Goal: Communication & Community: Connect with others

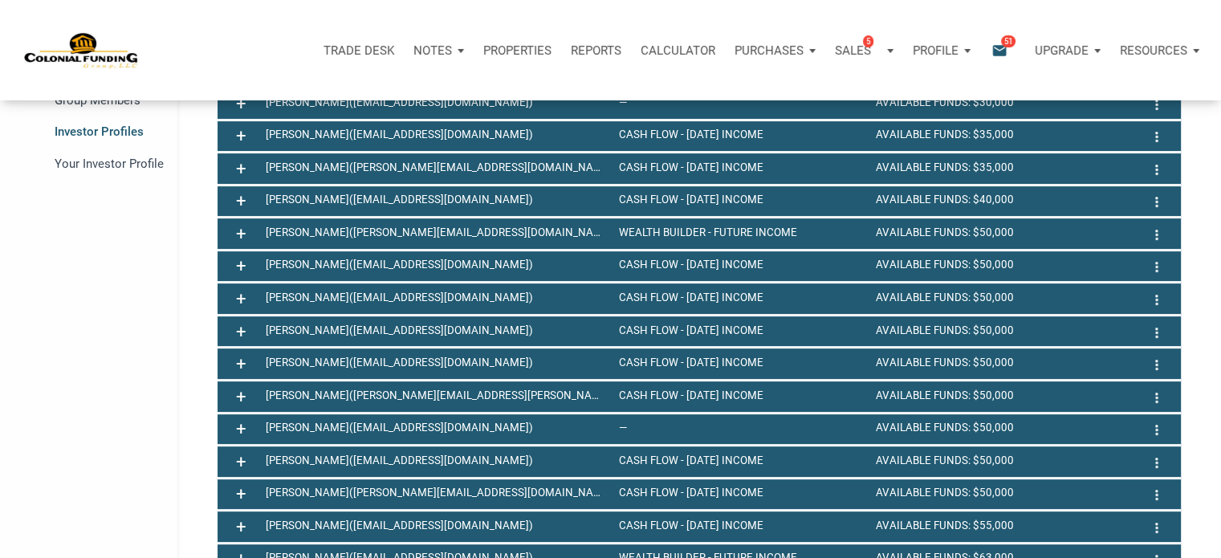
scroll to position [10, 3]
click at [119, 102] on span "Group Members" at bounding box center [107, 100] width 104 height 19
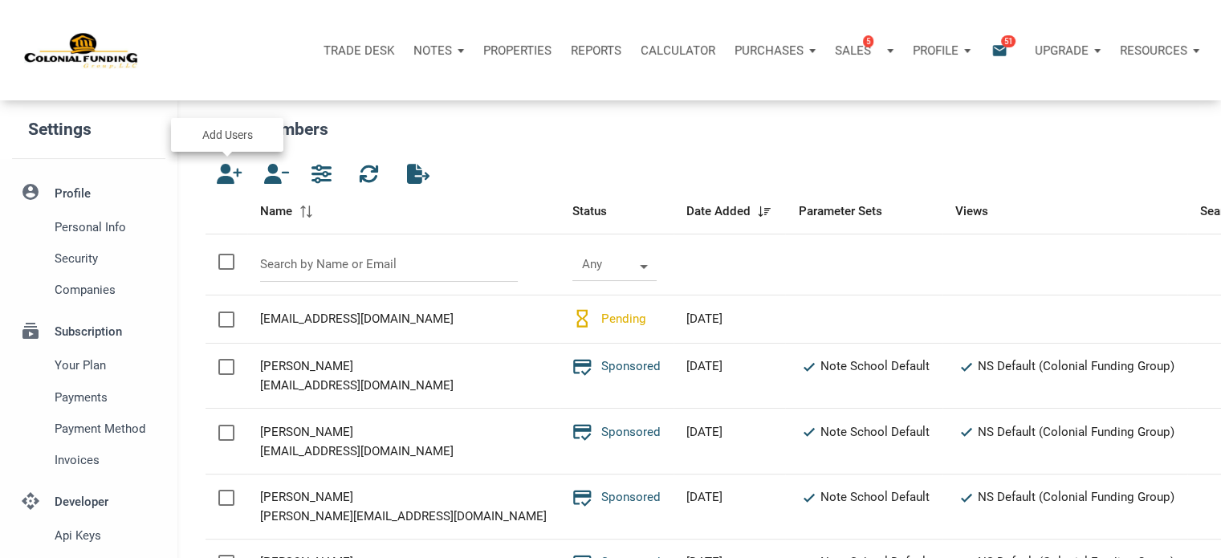
click at [223, 176] on icon "button" at bounding box center [225, 174] width 19 height 20
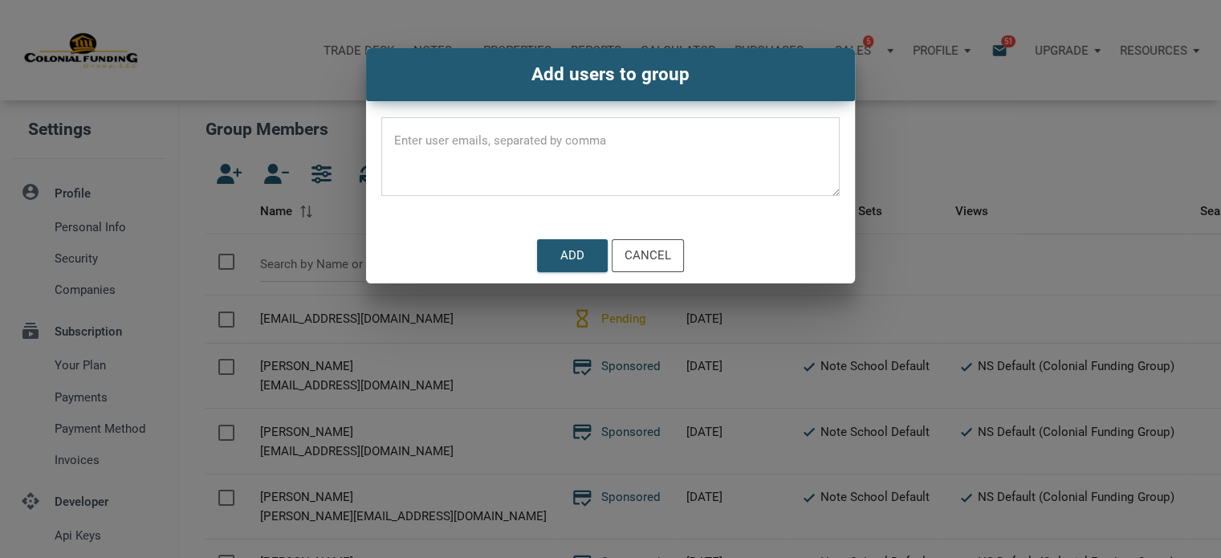
click at [433, 143] on textarea at bounding box center [610, 162] width 458 height 68
paste textarea "[EMAIL_ADDRESS][DOMAIN_NAME]"
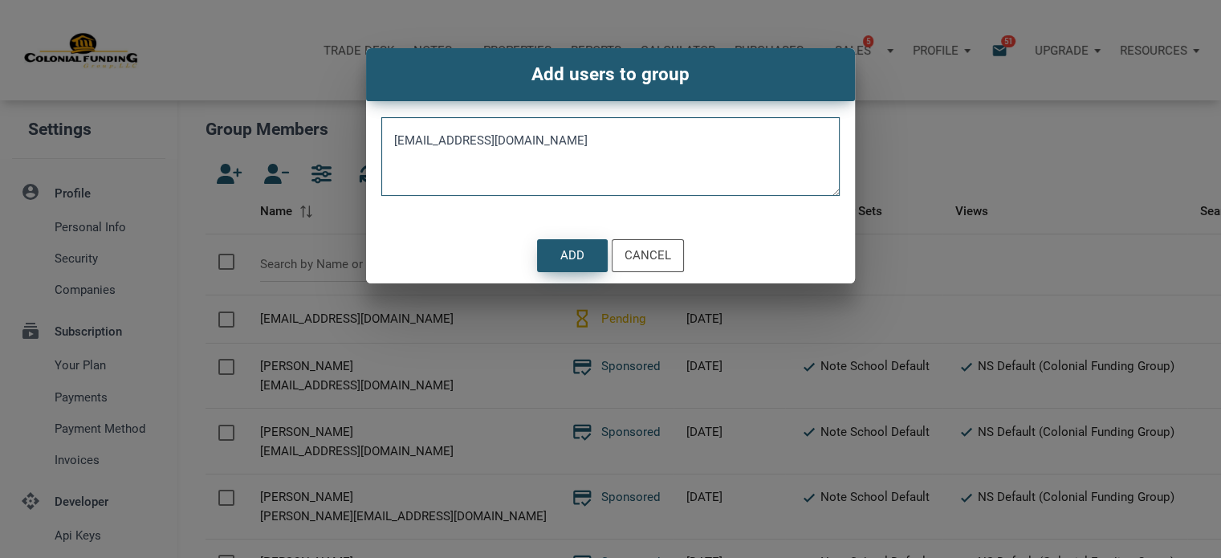
type textarea "[EMAIL_ADDRESS][DOMAIN_NAME]"
click at [567, 256] on div "Add" at bounding box center [572, 255] width 24 height 18
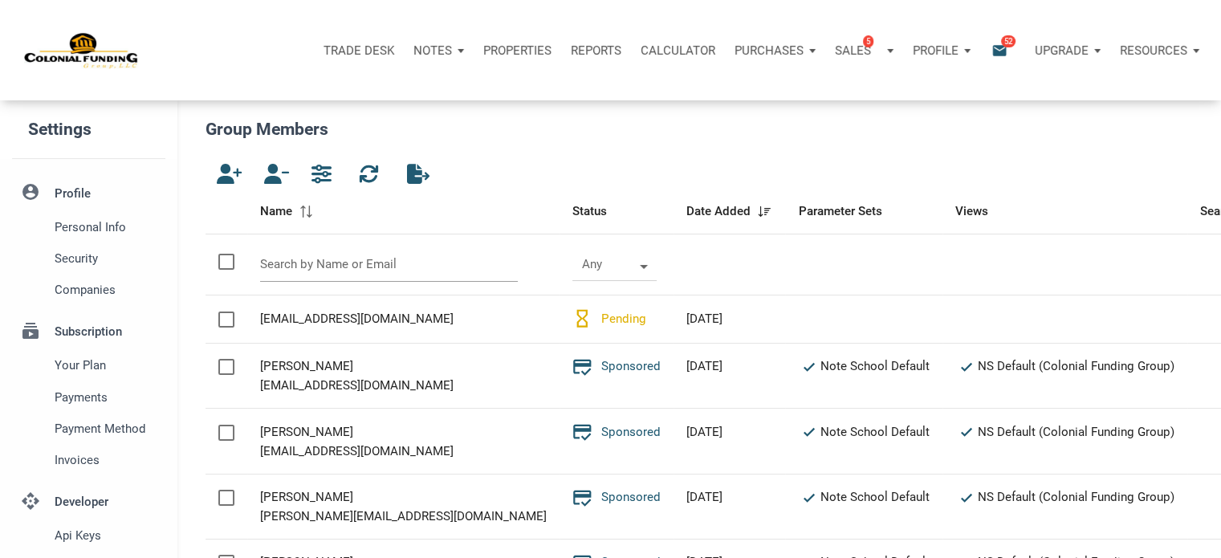
click at [347, 264] on input "text" at bounding box center [389, 264] width 258 height 35
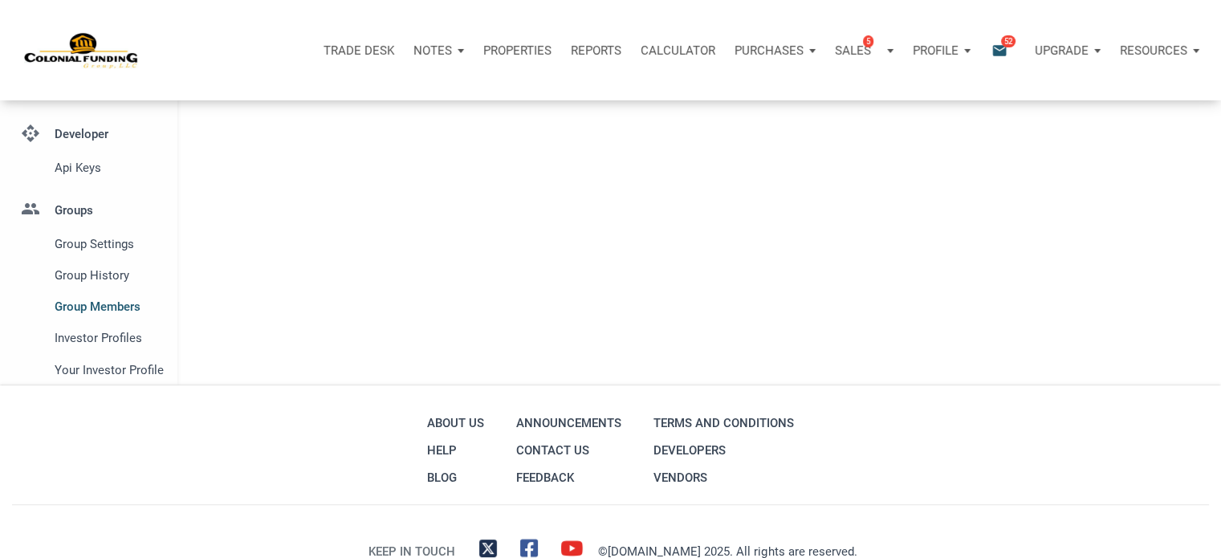
scroll to position [421, 0]
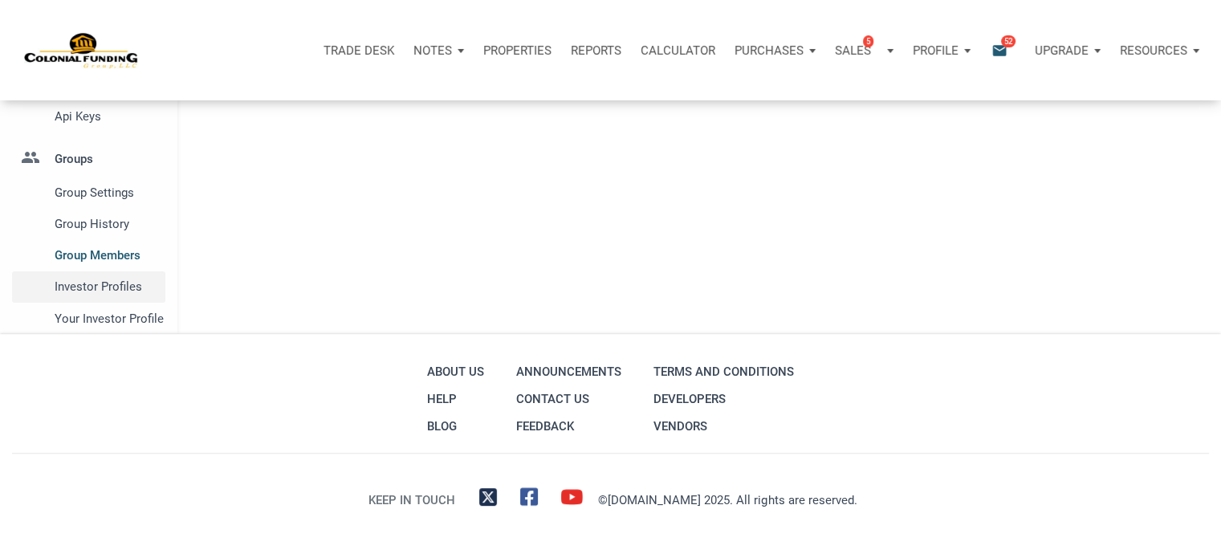
type input "[PERSON_NAME]"
click at [112, 279] on span "Investor Profiles" at bounding box center [107, 286] width 104 height 19
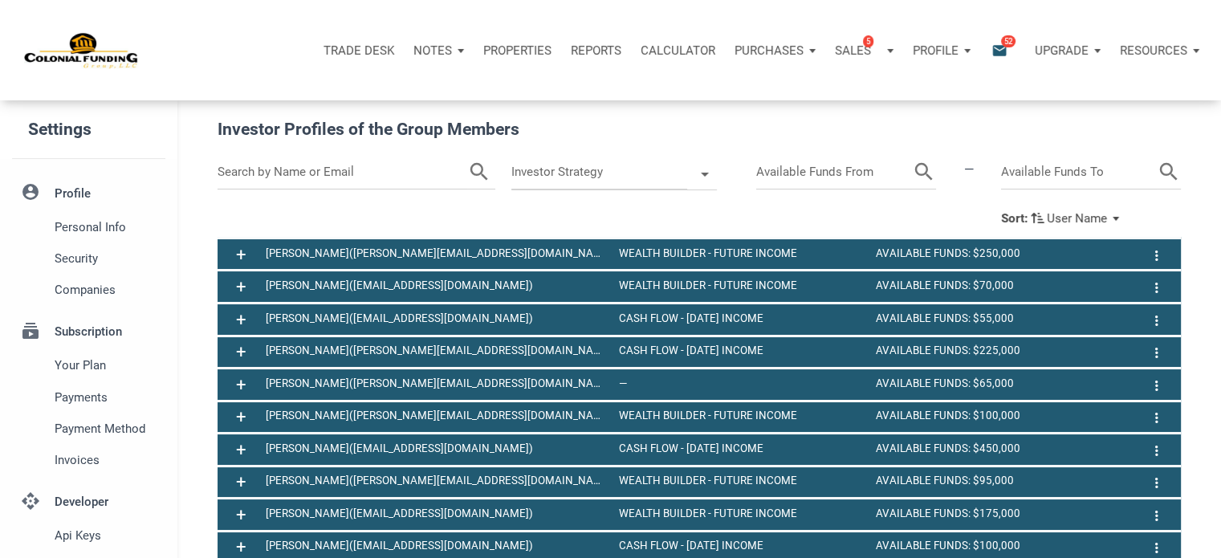
click at [365, 170] on input "text" at bounding box center [343, 172] width 250 height 35
type input "[PERSON_NAME]"
click at [455, 171] on icon "search" at bounding box center [459, 172] width 24 height 35
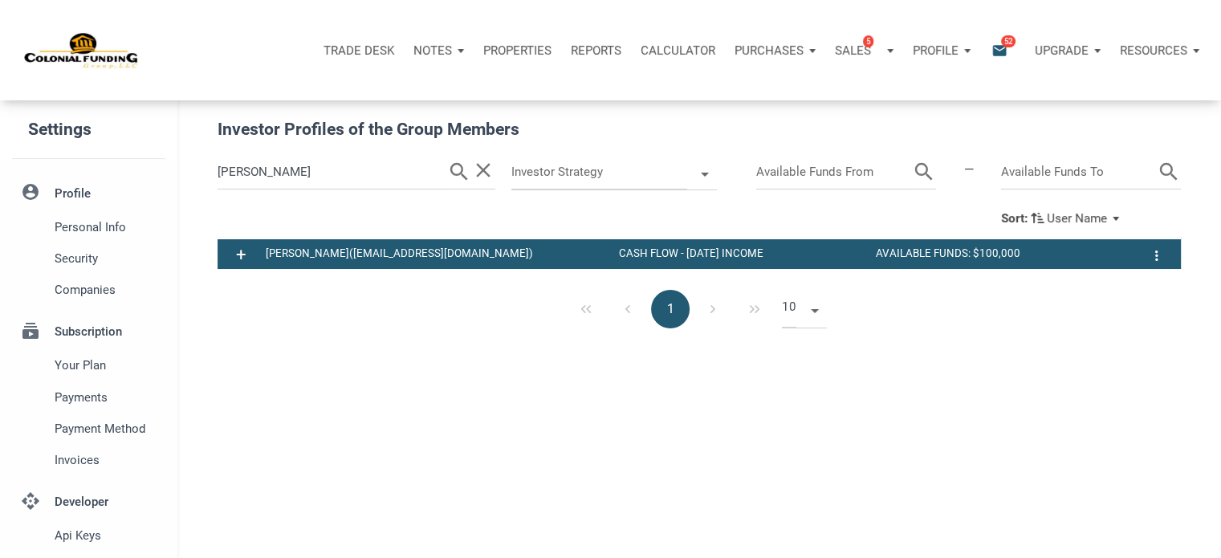
click at [999, 44] on icon "email" at bounding box center [999, 50] width 19 height 18
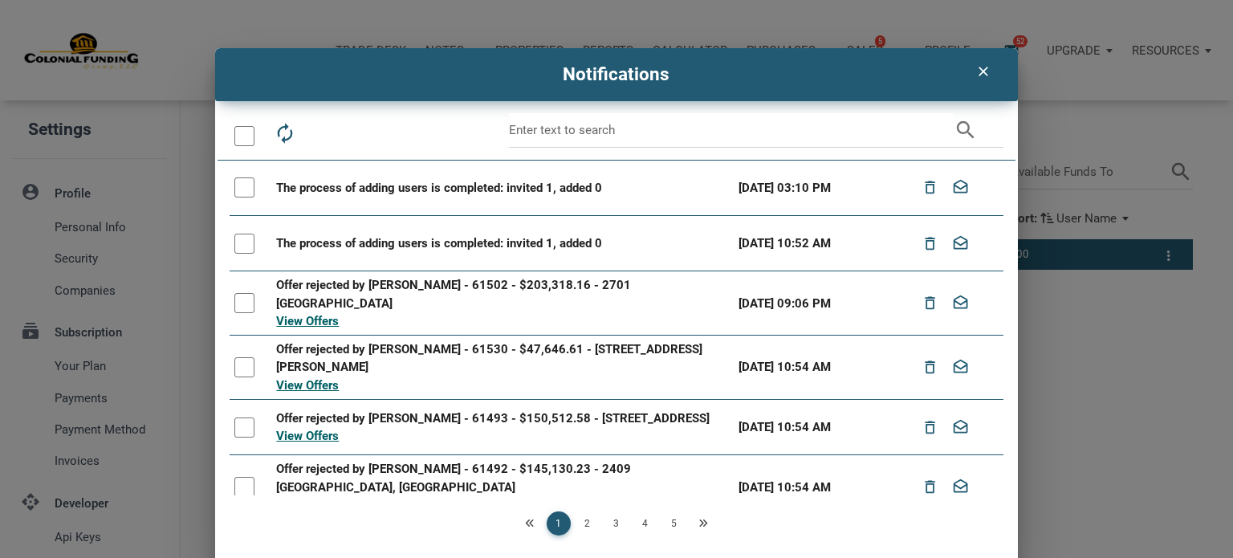
click at [239, 138] on div at bounding box center [244, 136] width 20 height 20
click at [355, 131] on icon "drafts" at bounding box center [357, 133] width 22 height 22
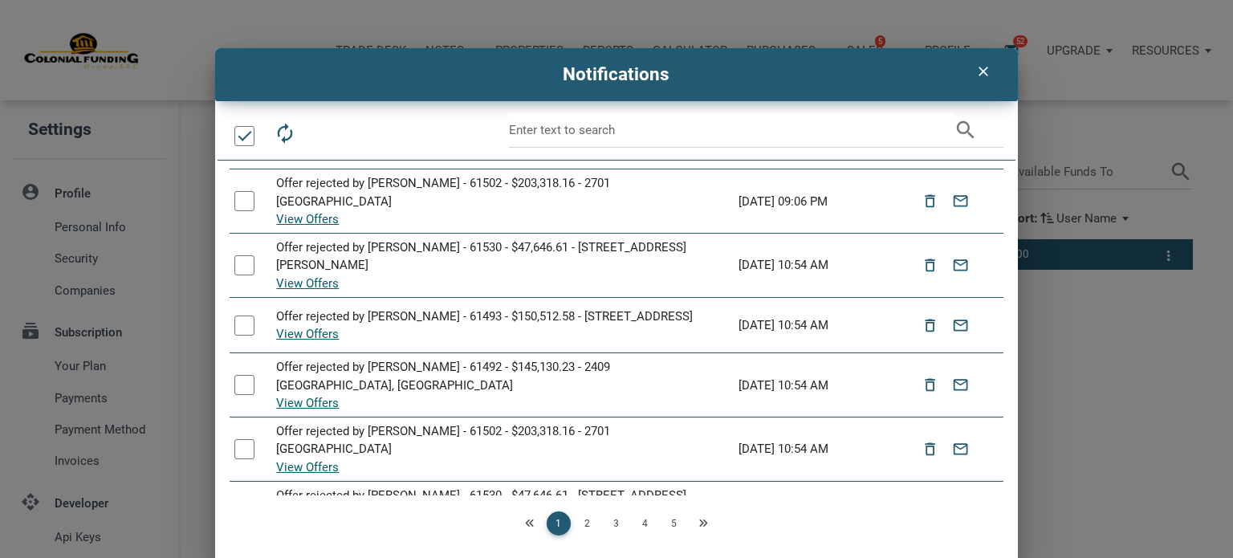
scroll to position [103, 0]
click at [580, 522] on link "2" at bounding box center [588, 523] width 24 height 24
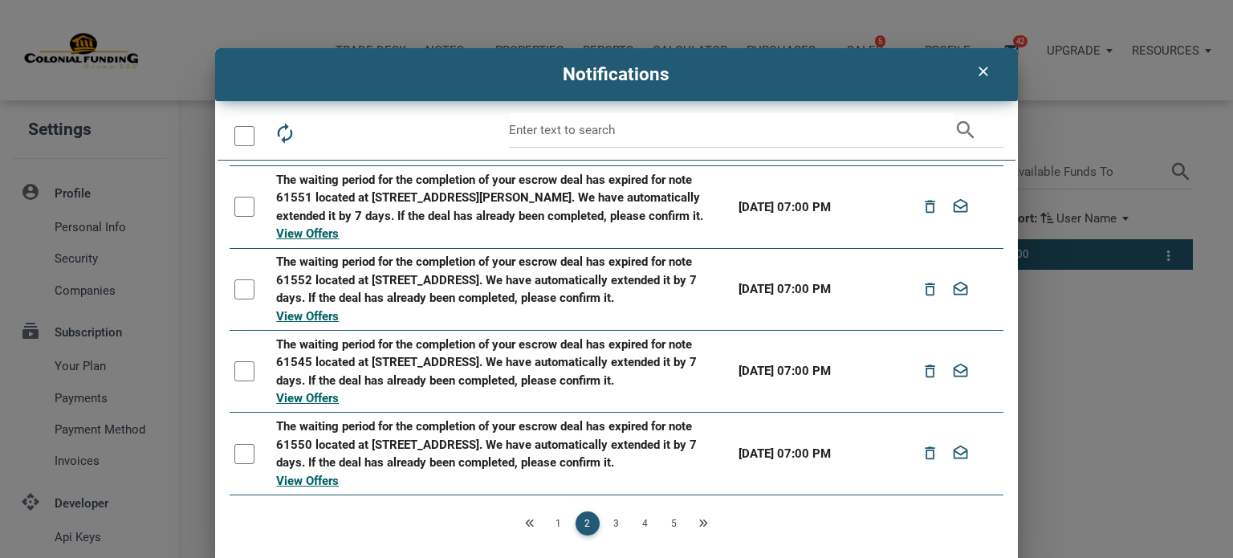
scroll to position [0, 0]
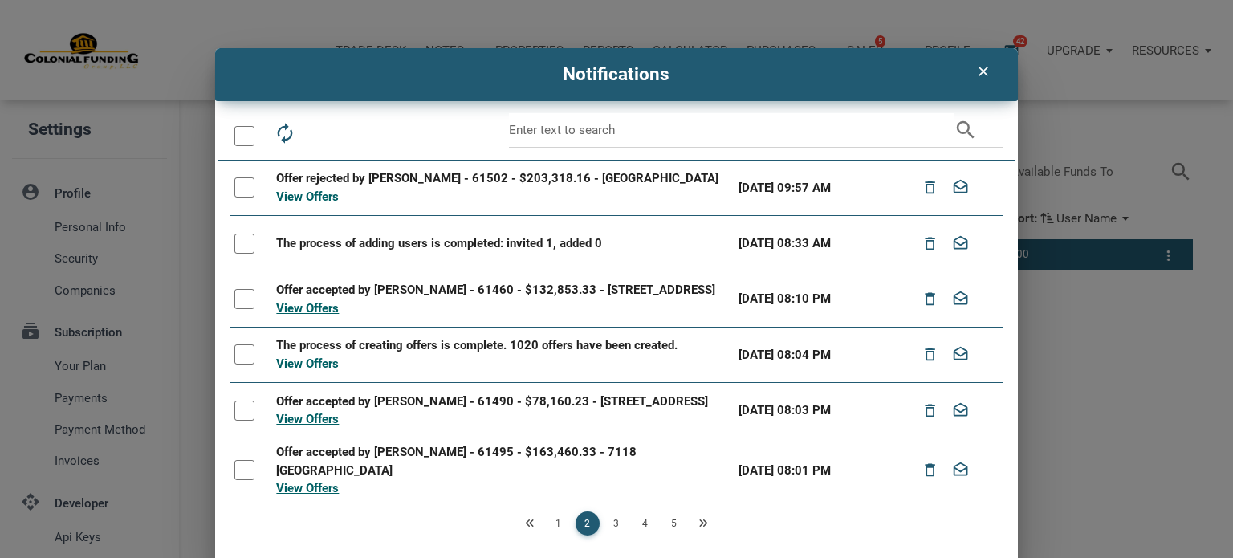
click at [234, 140] on div at bounding box center [244, 136] width 20 height 20
click at [346, 131] on icon "drafts" at bounding box center [357, 133] width 22 height 22
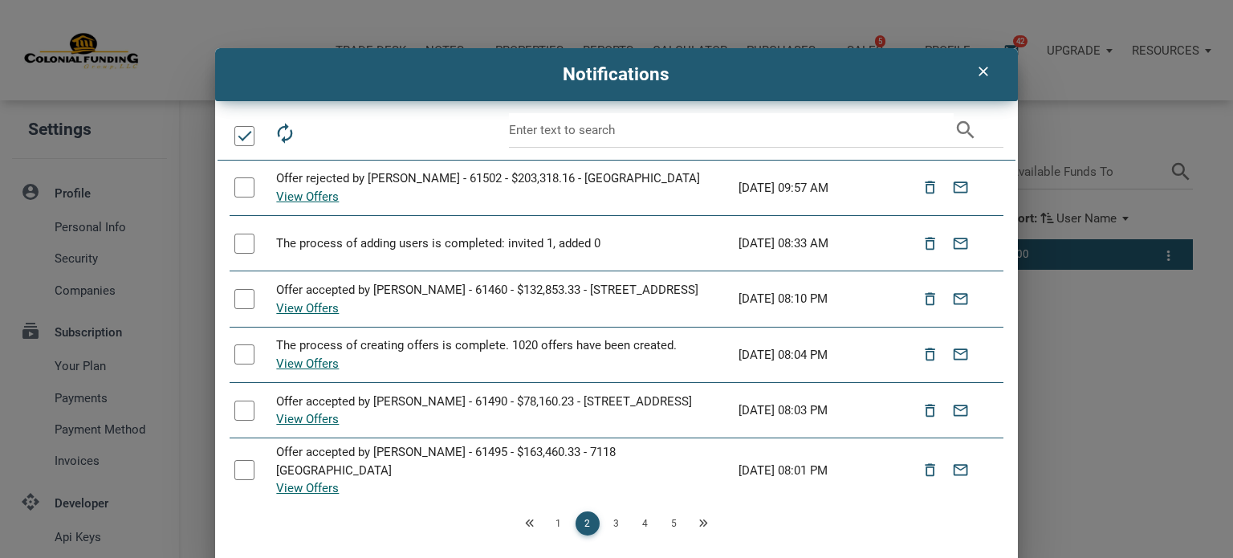
click at [613, 517] on link "3" at bounding box center [616, 523] width 24 height 24
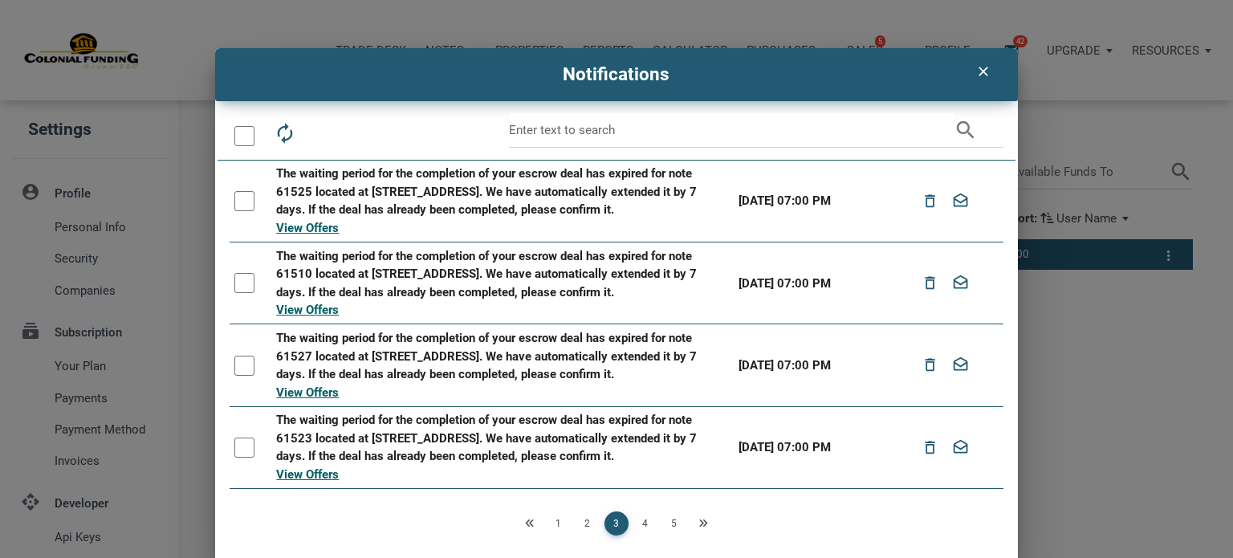
click at [234, 136] on div at bounding box center [244, 136] width 20 height 20
click at [350, 134] on icon "drafts" at bounding box center [357, 133] width 22 height 22
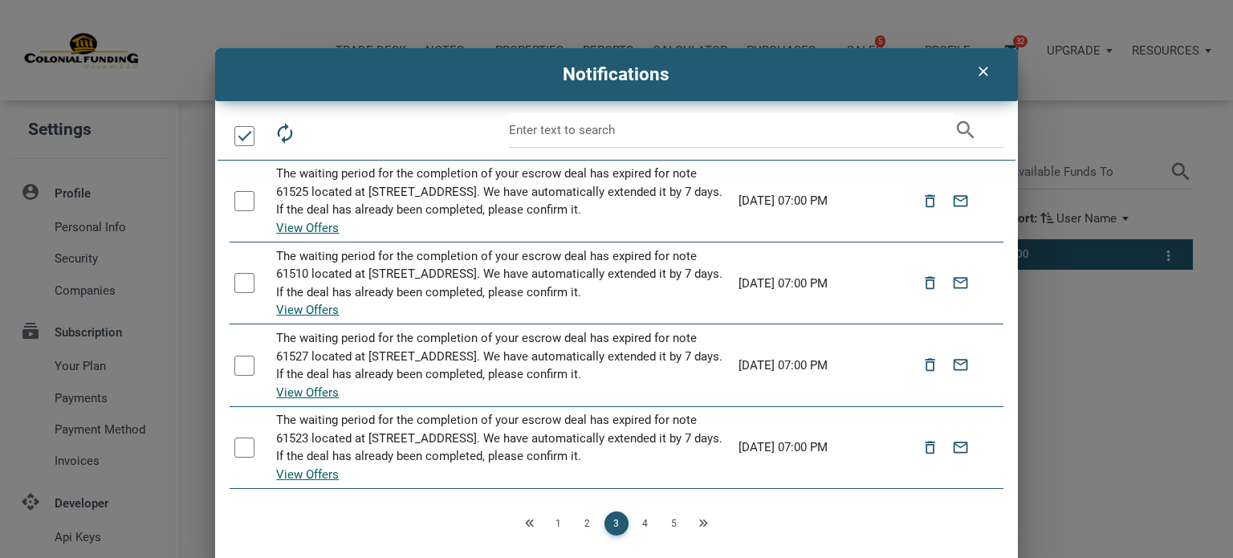
click at [639, 523] on link "4" at bounding box center [645, 523] width 24 height 24
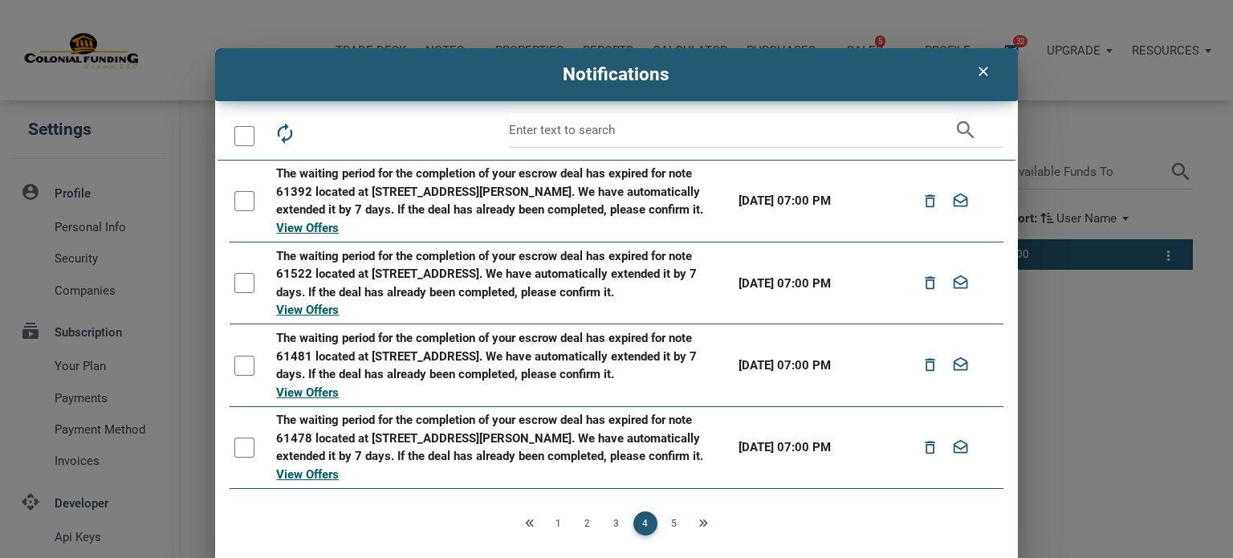
click at [244, 136] on div at bounding box center [244, 136] width 20 height 20
click at [347, 128] on icon "drafts" at bounding box center [357, 133] width 22 height 22
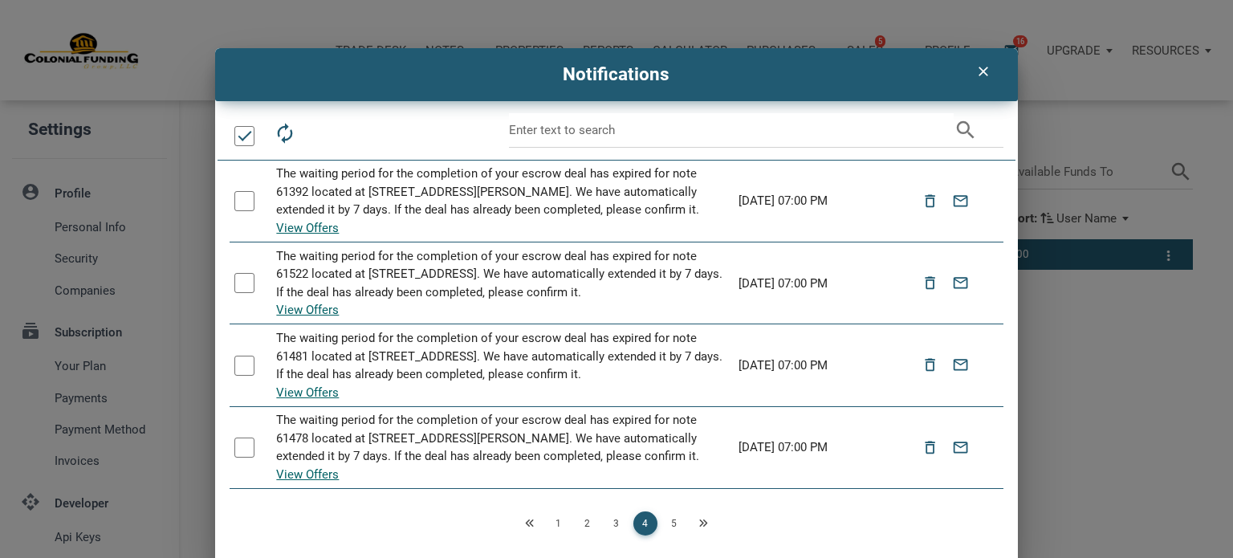
click at [668, 523] on link "5" at bounding box center [674, 523] width 24 height 24
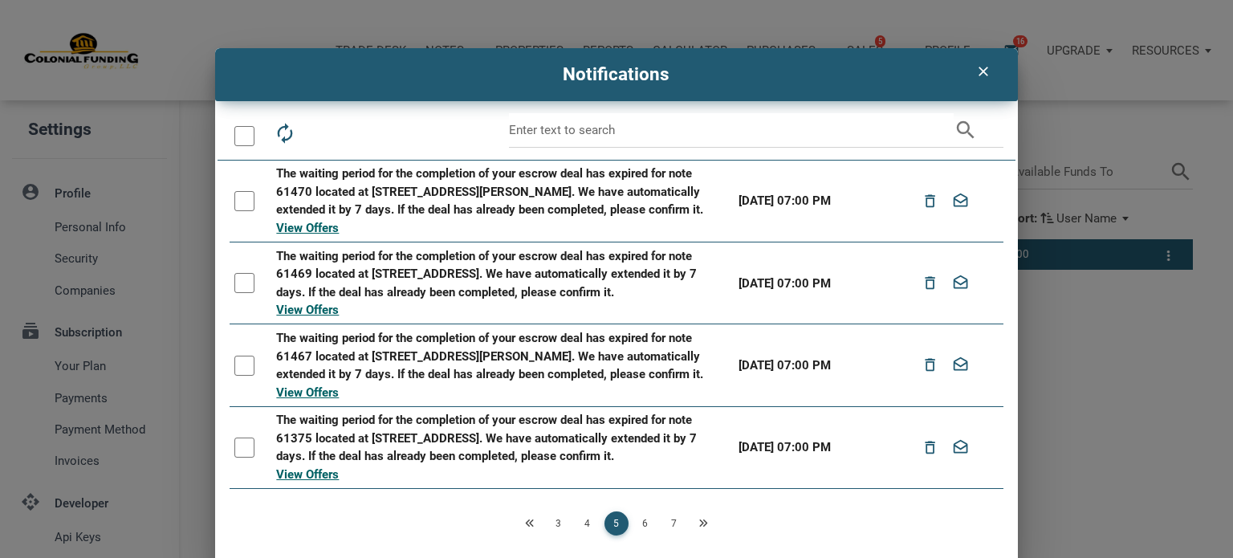
click at [234, 122] on div at bounding box center [248, 136] width 37 height 46
click at [238, 137] on div at bounding box center [244, 136] width 20 height 20
click at [352, 132] on icon "drafts" at bounding box center [357, 133] width 22 height 22
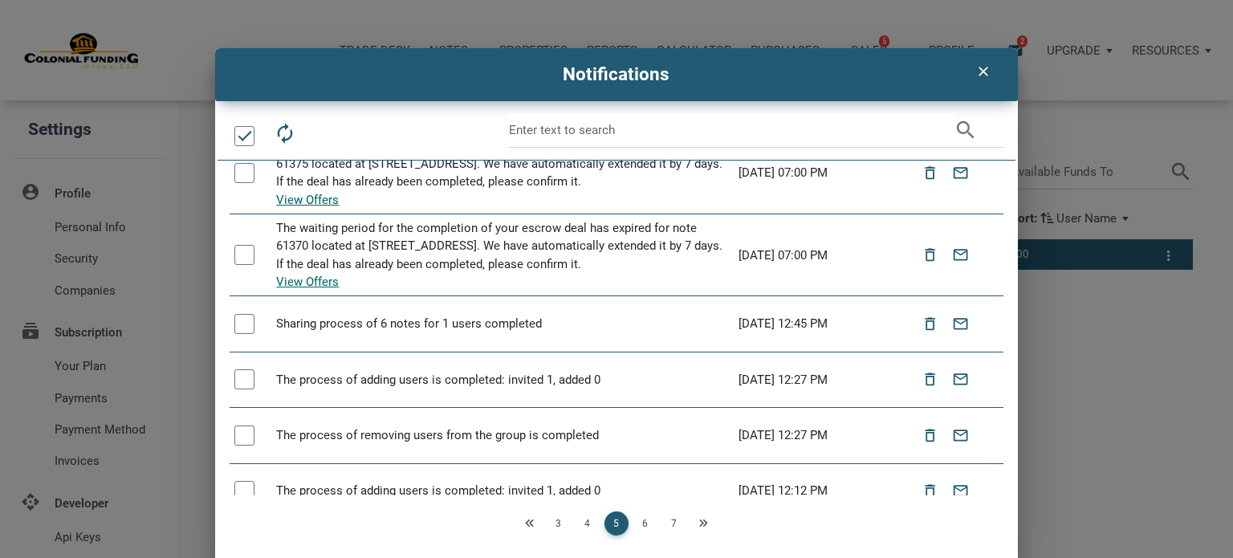
scroll to position [273, 0]
click at [637, 527] on link "6" at bounding box center [645, 523] width 24 height 24
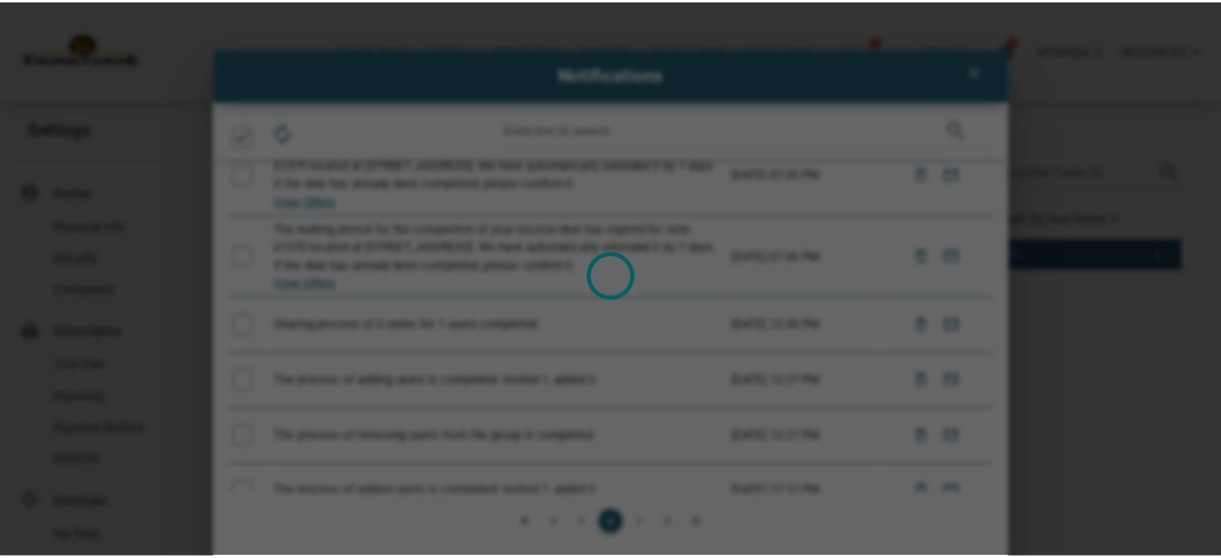
scroll to position [0, 0]
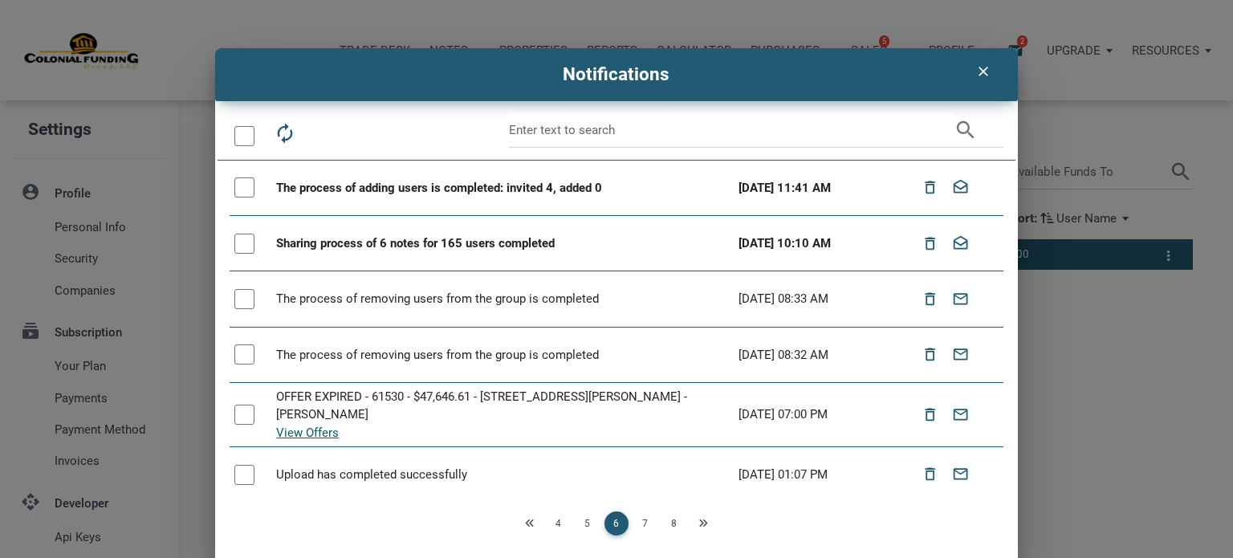
click at [234, 134] on div at bounding box center [244, 136] width 20 height 20
click at [346, 133] on icon "drafts" at bounding box center [357, 133] width 22 height 22
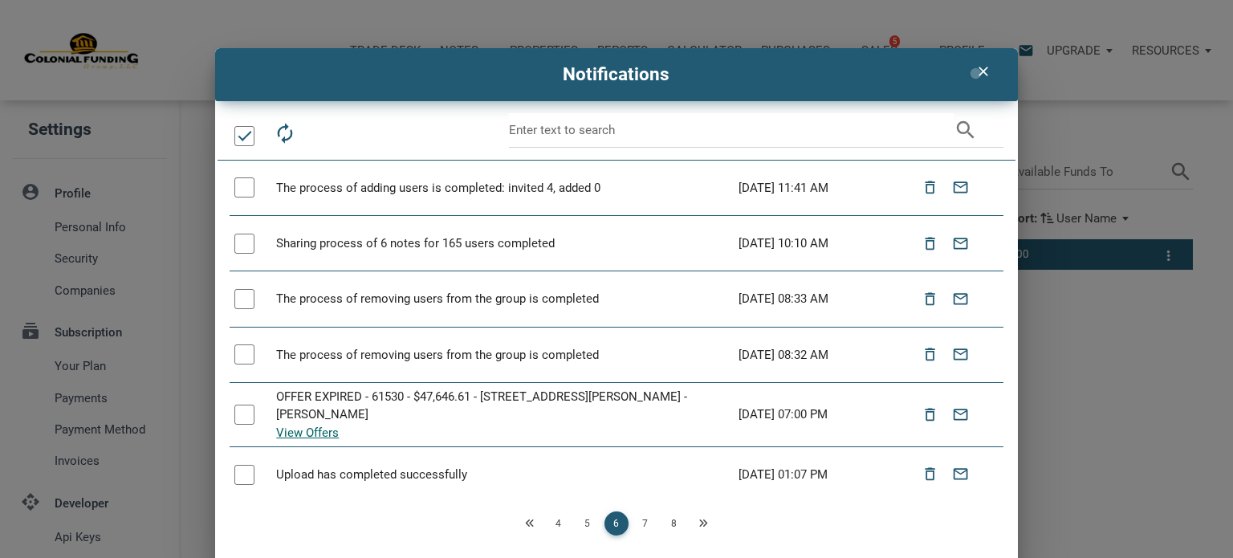
click at [974, 73] on icon "clear" at bounding box center [983, 71] width 19 height 16
